Goal: Task Accomplishment & Management: Use online tool/utility

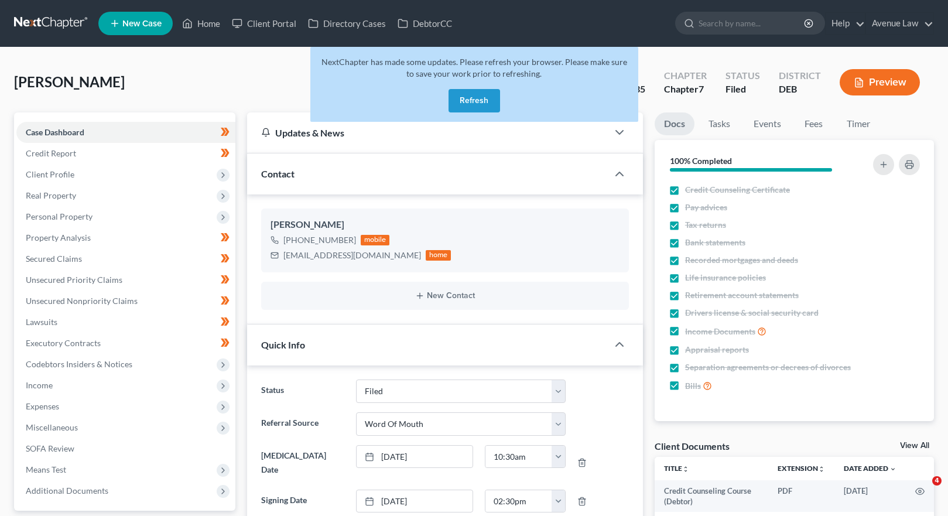
select select "11"
select select "0"
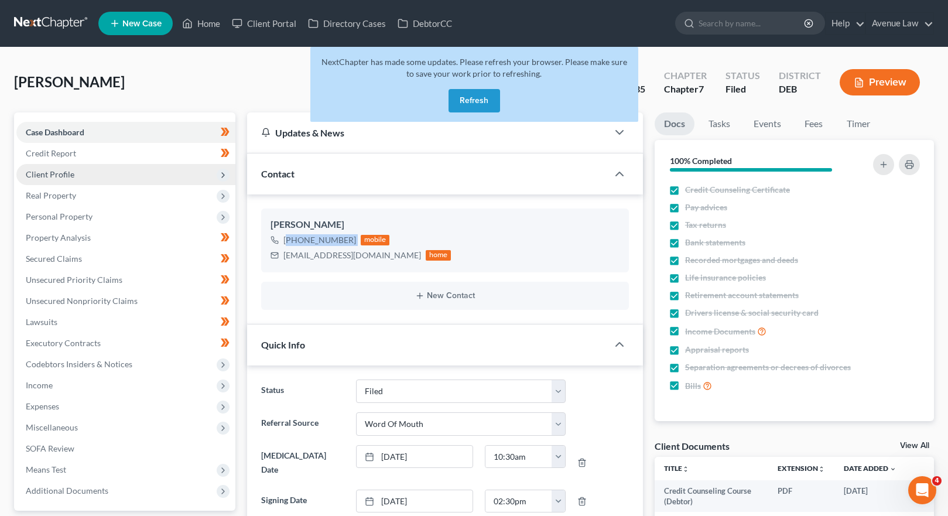
scroll to position [123, 0]
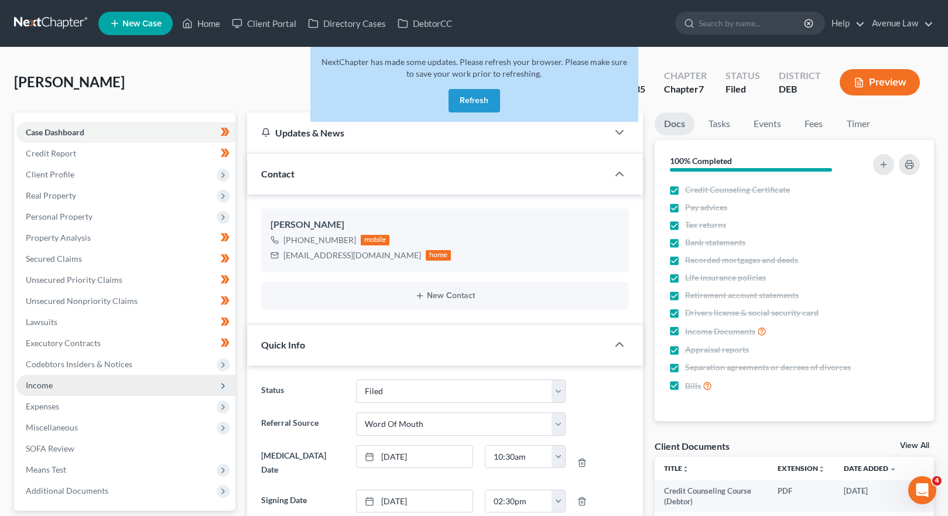
click at [49, 387] on span "Income" at bounding box center [39, 385] width 27 height 10
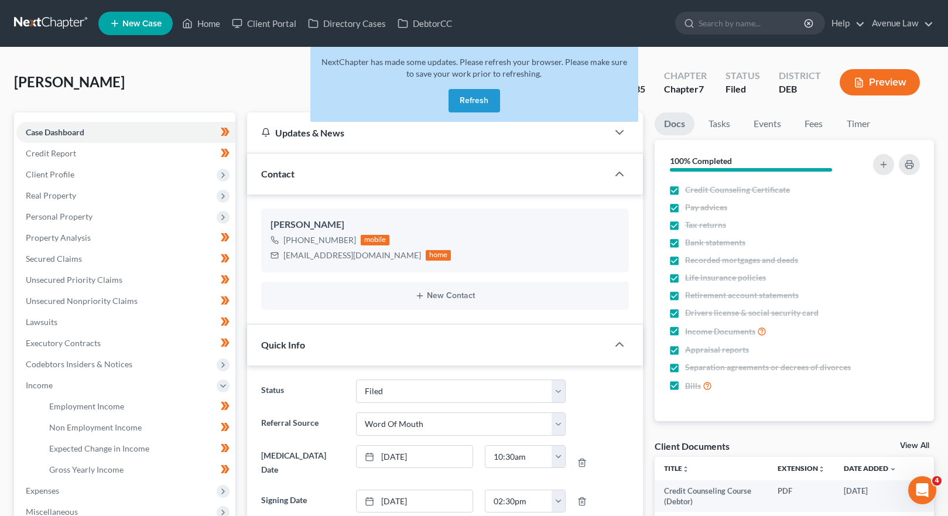
click at [474, 104] on button "Refresh" at bounding box center [475, 100] width 52 height 23
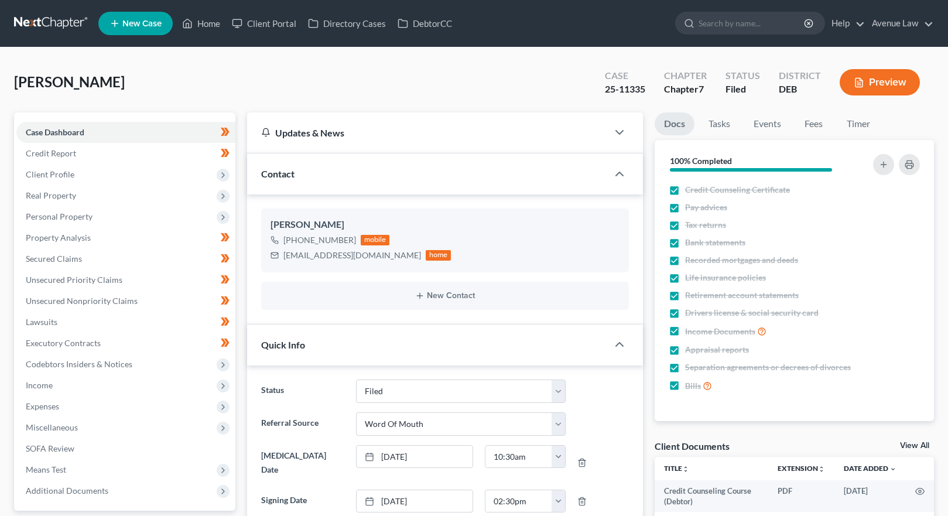
select select "11"
select select "0"
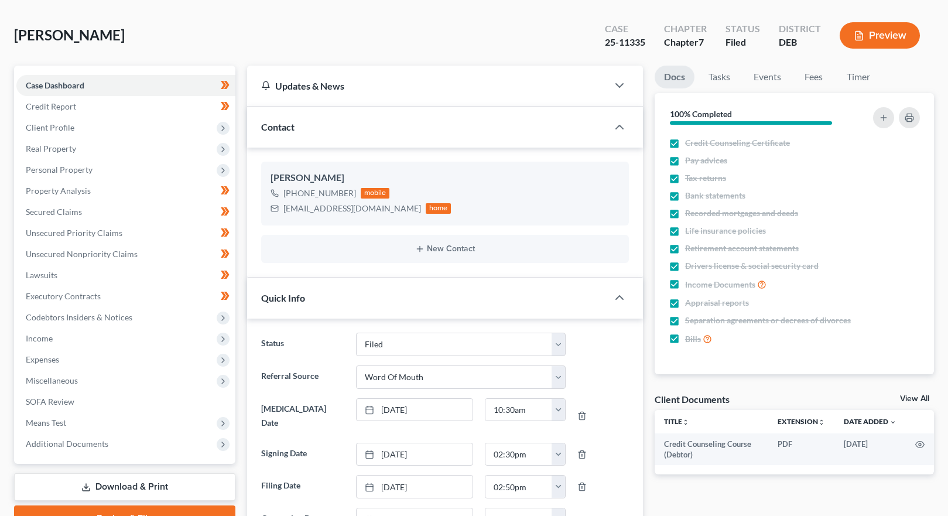
scroll to position [59, 0]
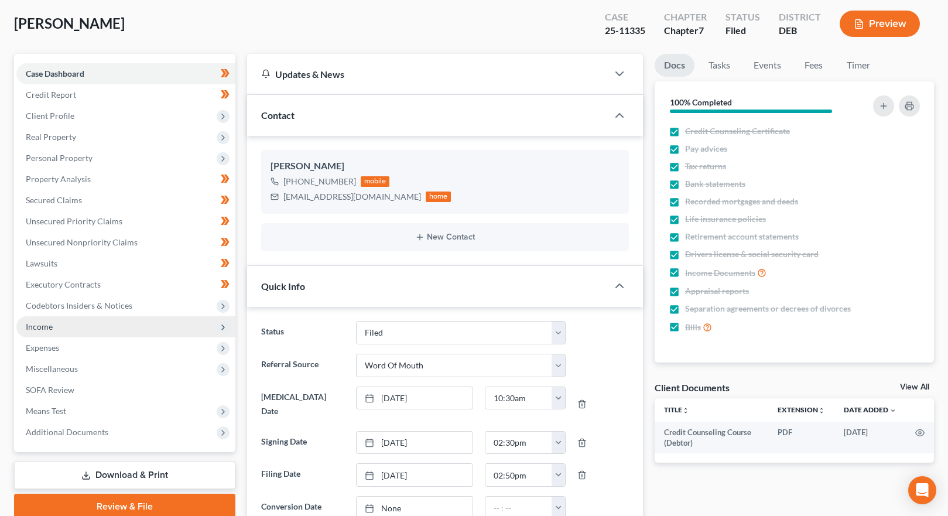
click at [20, 329] on span "Income" at bounding box center [125, 326] width 219 height 21
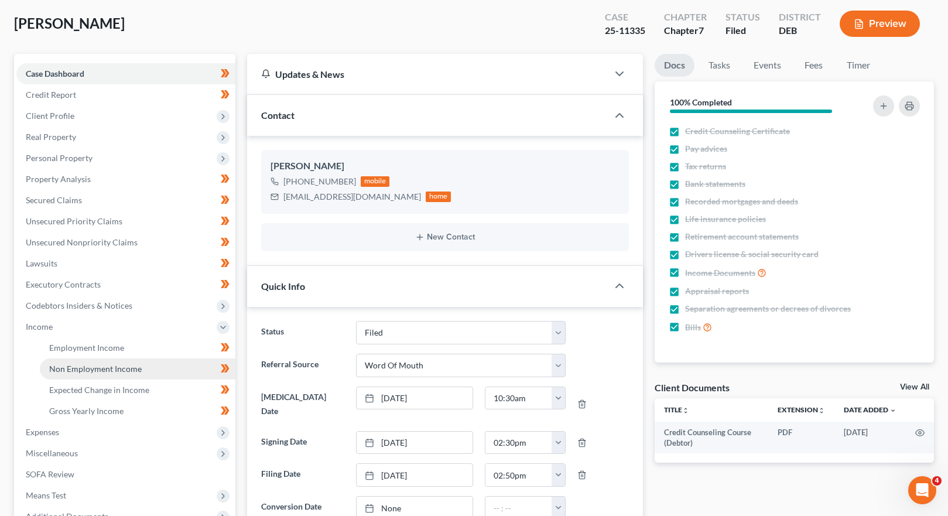
scroll to position [0, 0]
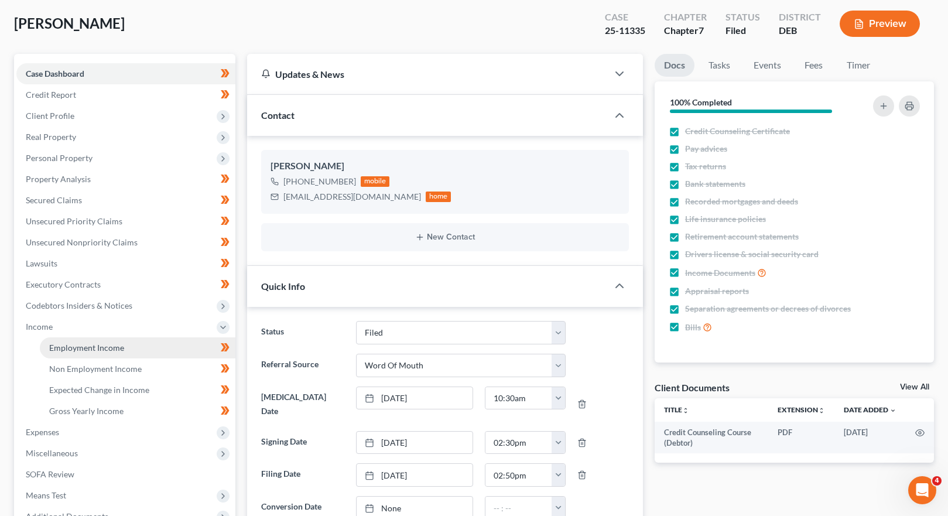
click at [75, 350] on span "Employment Income" at bounding box center [86, 348] width 75 height 10
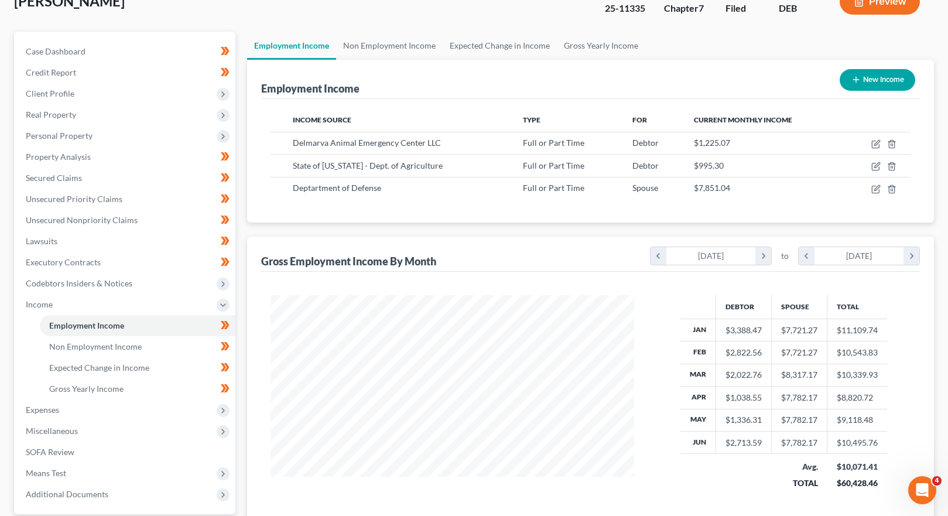
scroll to position [191, 0]
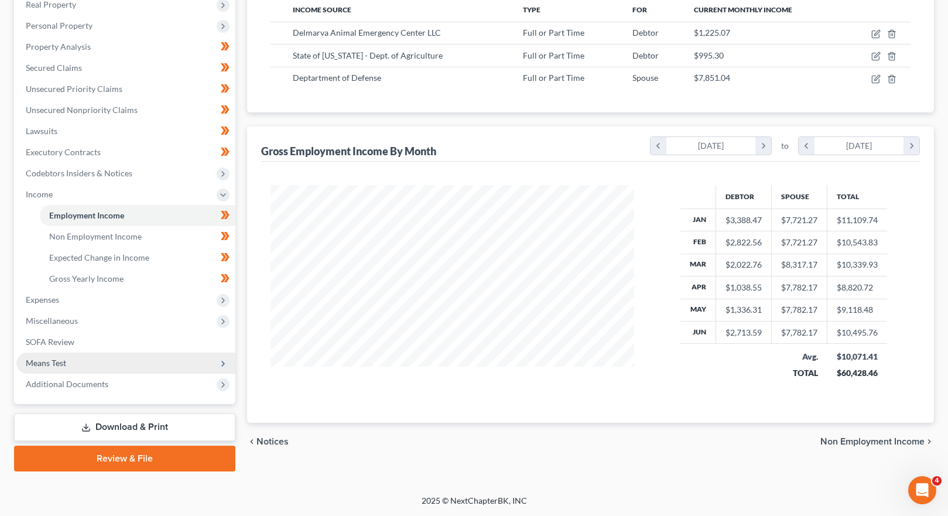
click at [62, 365] on span "Means Test" at bounding box center [46, 363] width 40 height 10
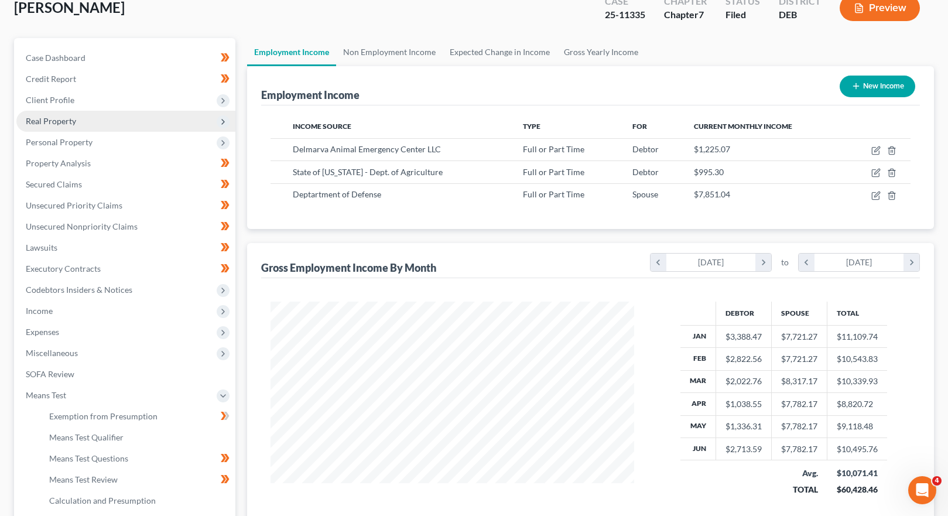
scroll to position [0, 0]
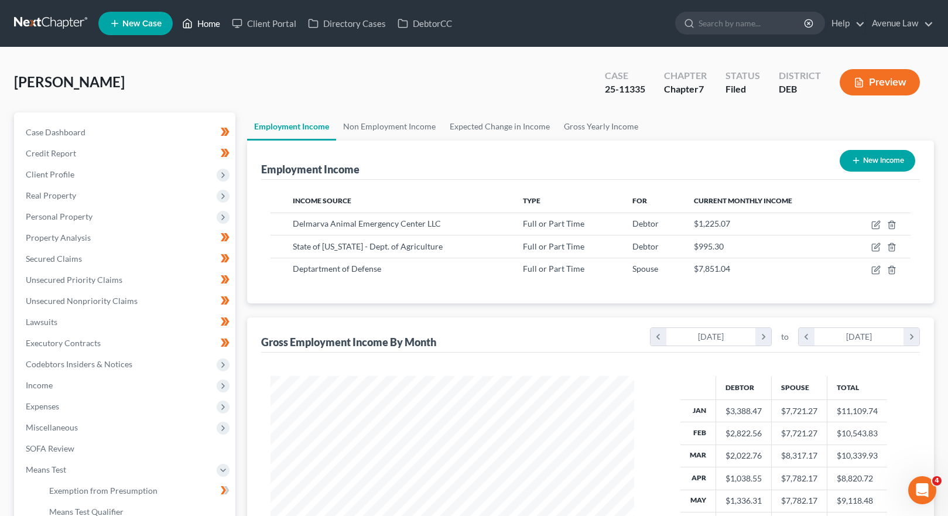
click at [210, 21] on link "Home" at bounding box center [201, 23] width 50 height 21
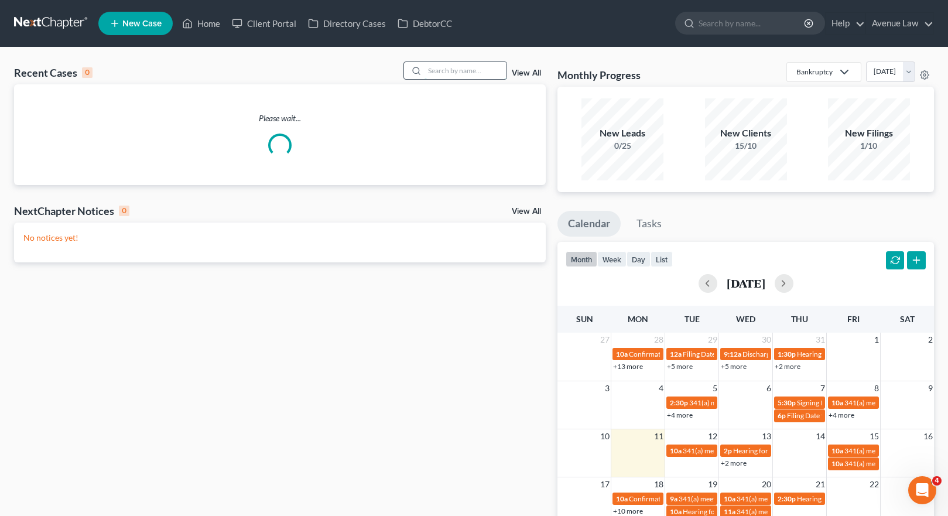
click at [441, 74] on input "search" at bounding box center [466, 70] width 82 height 17
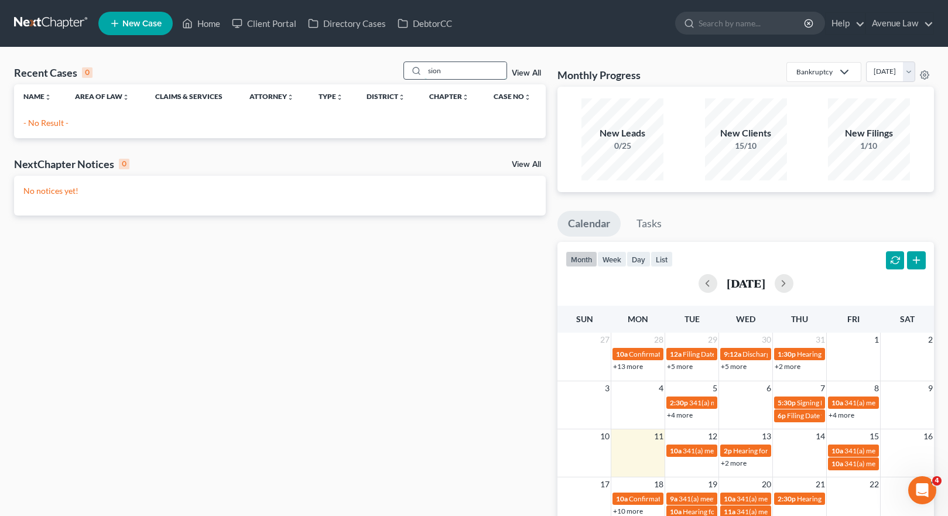
drag, startPoint x: 460, startPoint y: 74, endPoint x: 406, endPoint y: 71, distance: 54.5
click at [407, 71] on div "sion" at bounding box center [456, 70] width 104 height 18
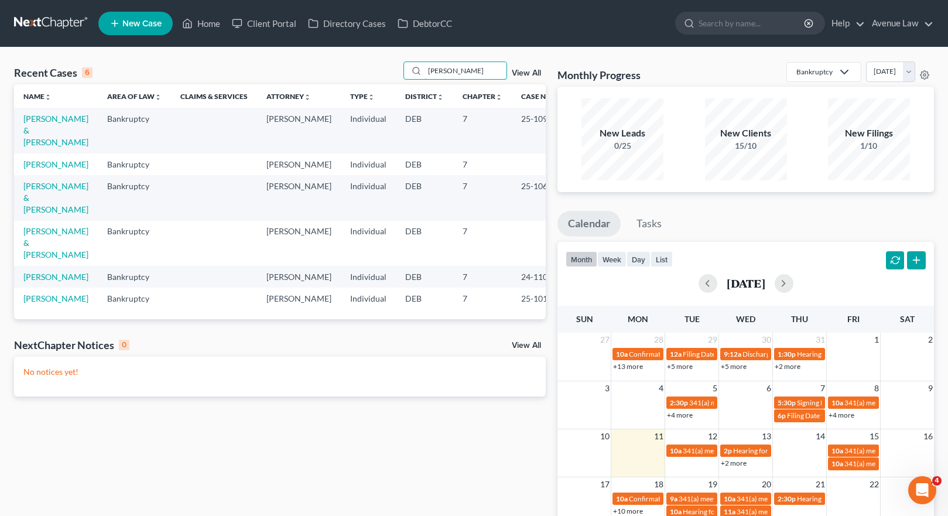
drag, startPoint x: 483, startPoint y: 66, endPoint x: 357, endPoint y: 87, distance: 127.1
click at [357, 87] on div "Recent Cases 6 [PERSON_NAME] View All Name unfold_more expand_more expand_less …" at bounding box center [280, 190] width 532 height 258
type input "seon"
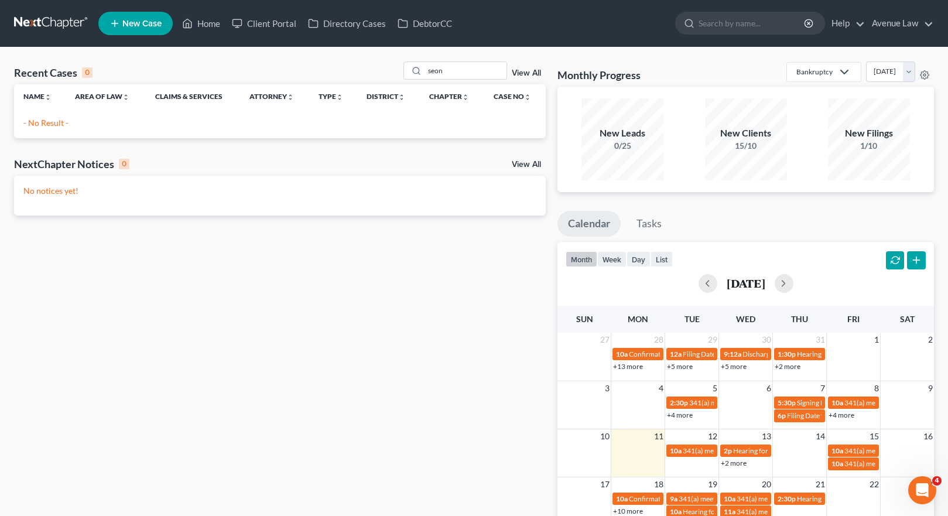
click at [934, 275] on div "month week day list [DATE]" at bounding box center [746, 270] width 388 height 56
